Goal: Information Seeking & Learning: Learn about a topic

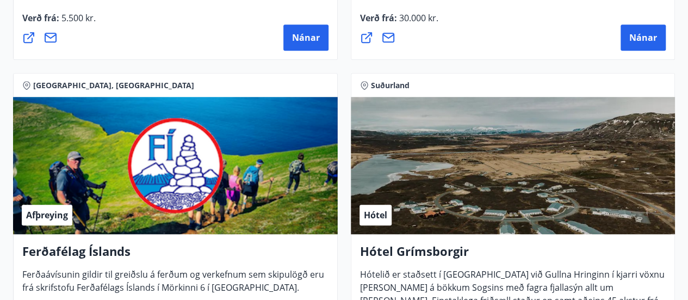
scroll to position [533, 0]
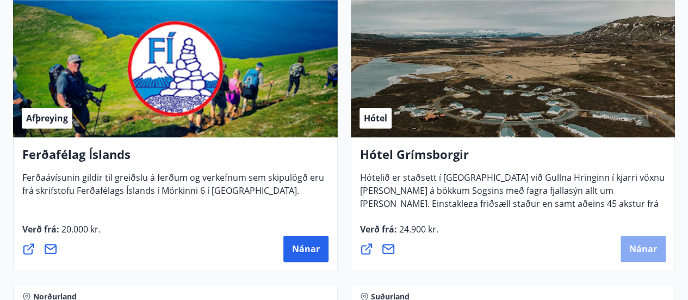
click at [640, 245] on span "Nánar" at bounding box center [643, 249] width 28 height 12
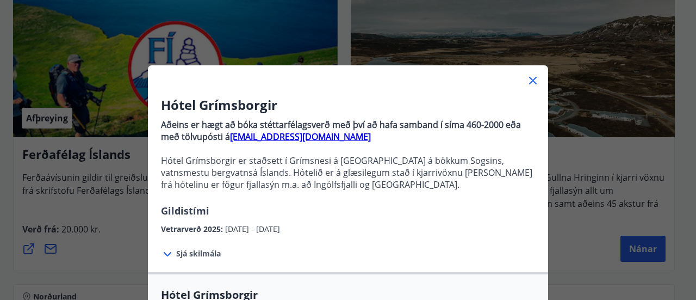
click at [529, 78] on icon at bounding box center [533, 80] width 13 height 13
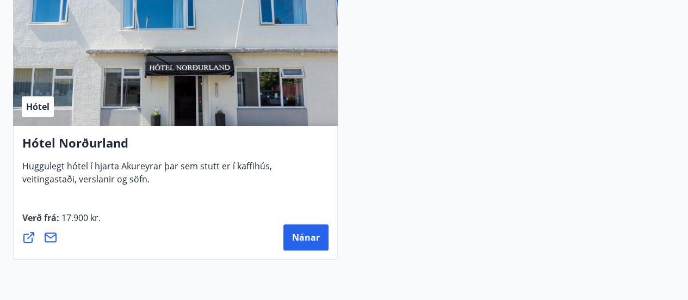
scroll to position [4246, 0]
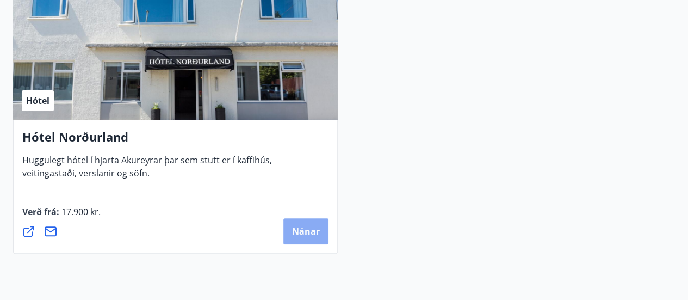
click at [309, 229] on span "Nánar" at bounding box center [306, 231] width 28 height 12
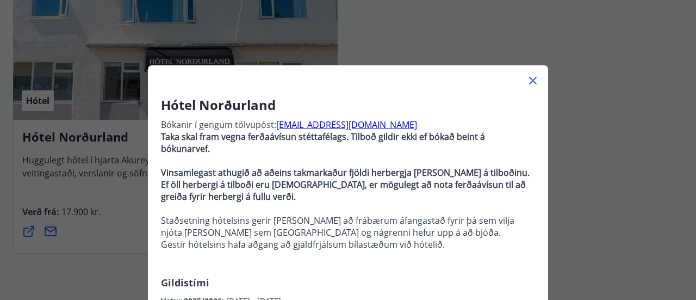
click at [533, 81] on icon at bounding box center [533, 80] width 13 height 13
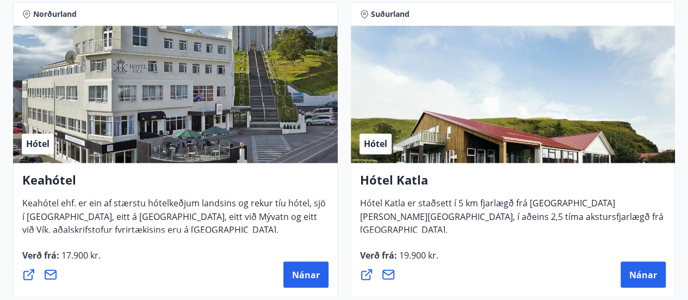
scroll to position [810, 0]
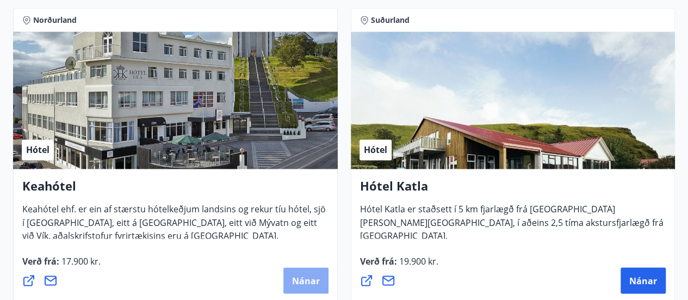
click at [300, 278] on span "Nánar" at bounding box center [306, 280] width 28 height 12
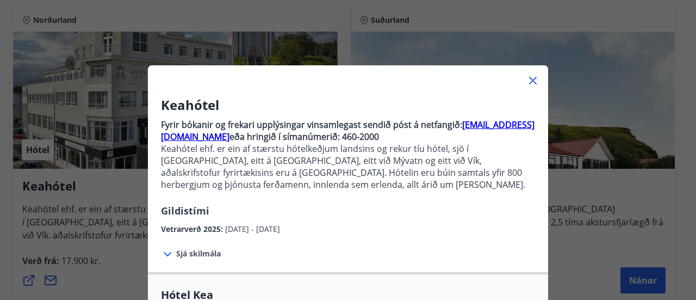
click at [165, 250] on icon at bounding box center [167, 254] width 13 height 13
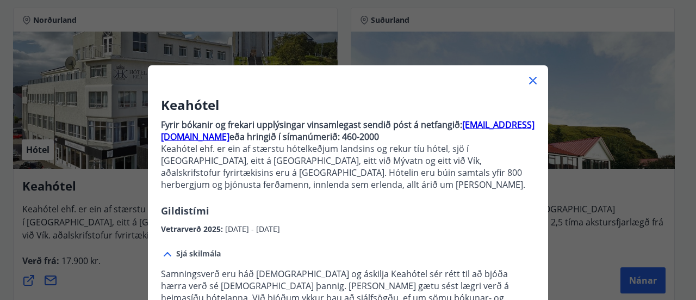
click at [530, 77] on icon at bounding box center [533, 80] width 13 height 13
